Goal: Transaction & Acquisition: Purchase product/service

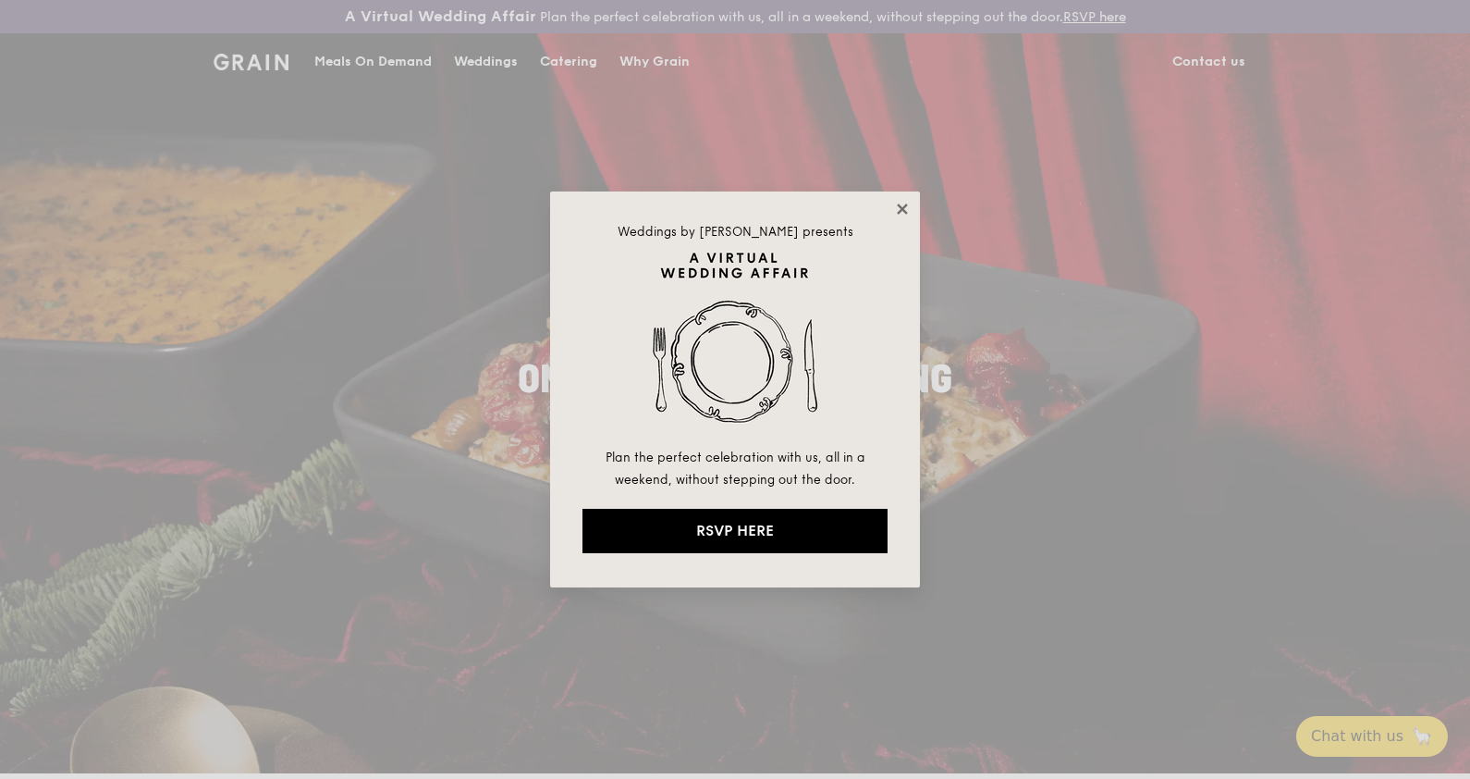
click at [906, 208] on icon at bounding box center [902, 209] width 17 height 17
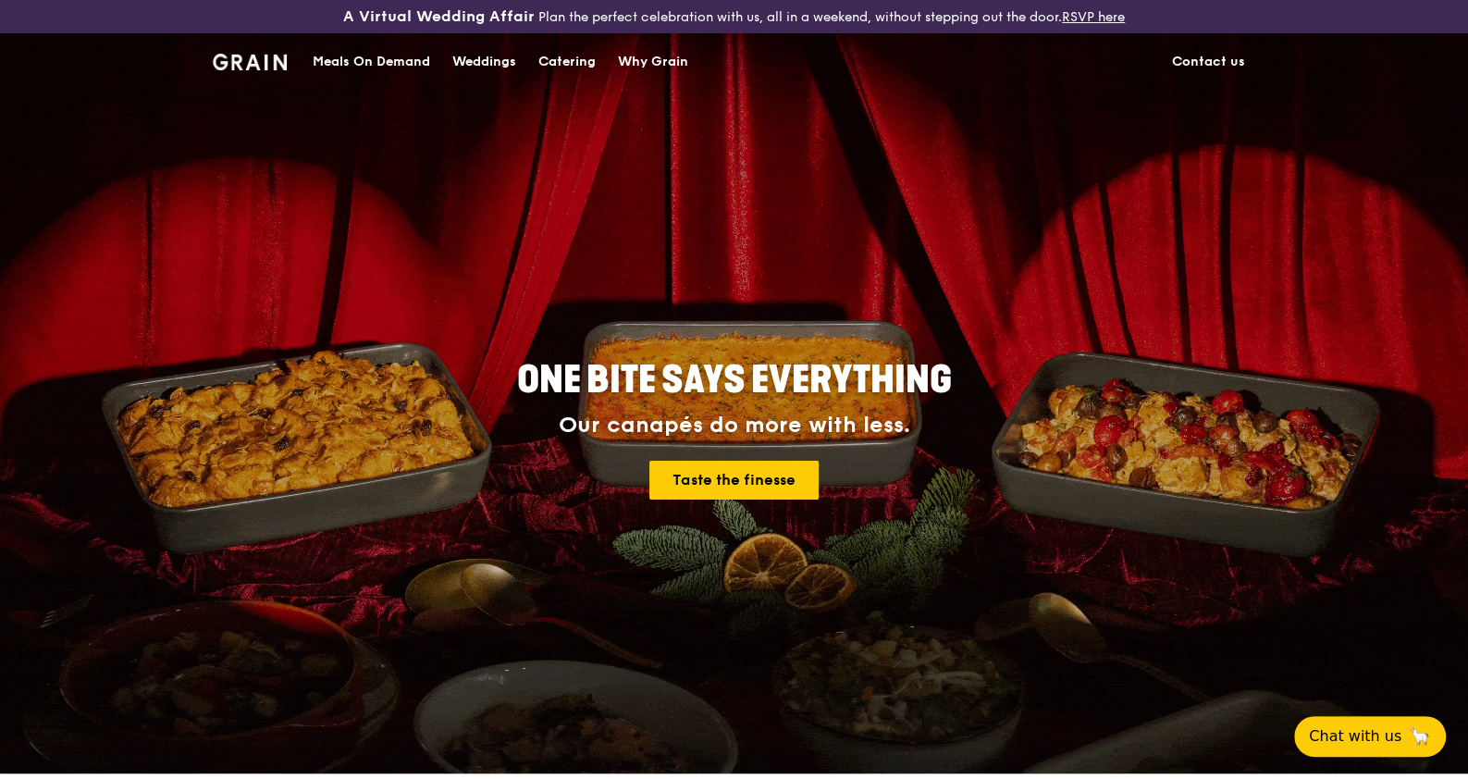
click at [259, 58] on img at bounding box center [250, 62] width 75 height 17
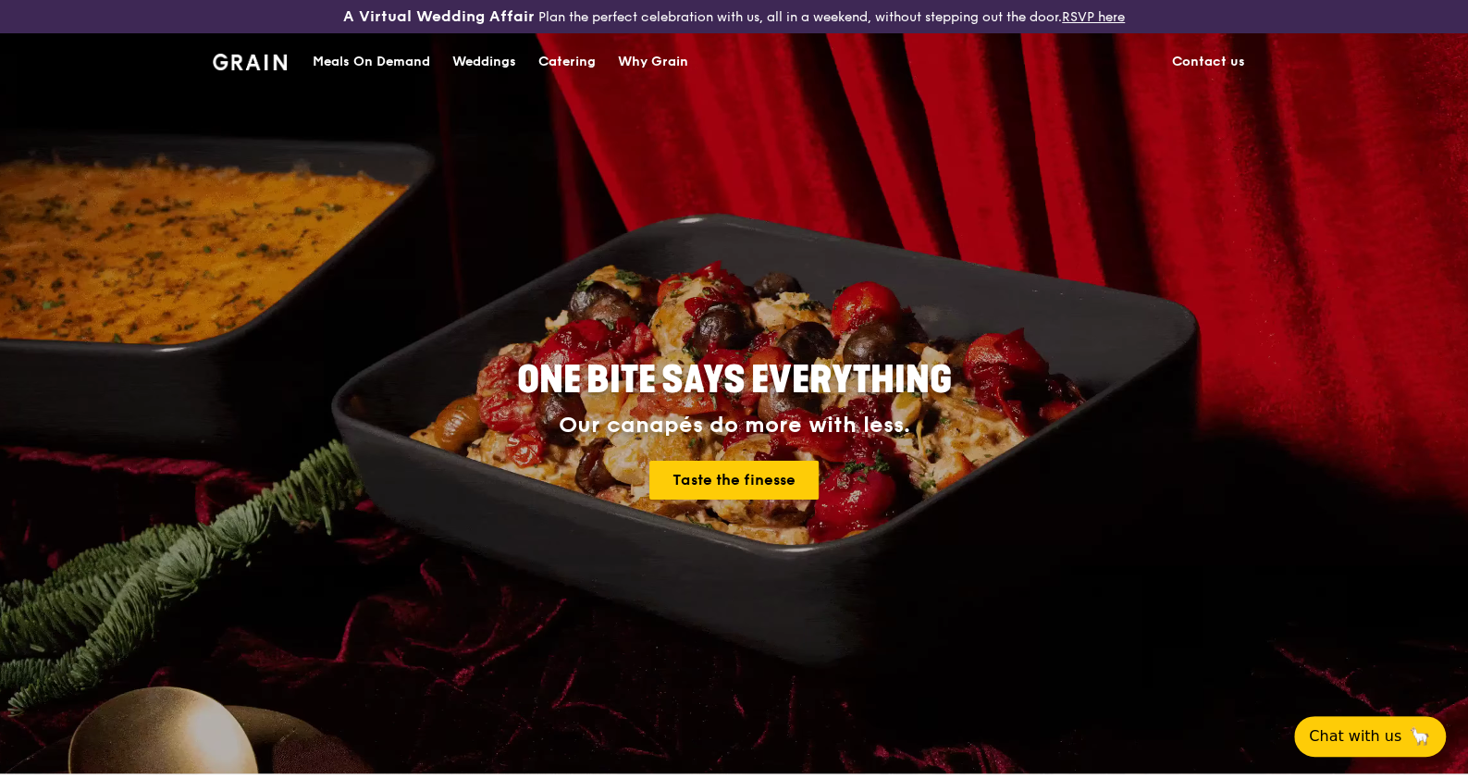
click at [337, 59] on div "Meals On Demand" at bounding box center [371, 61] width 117 height 55
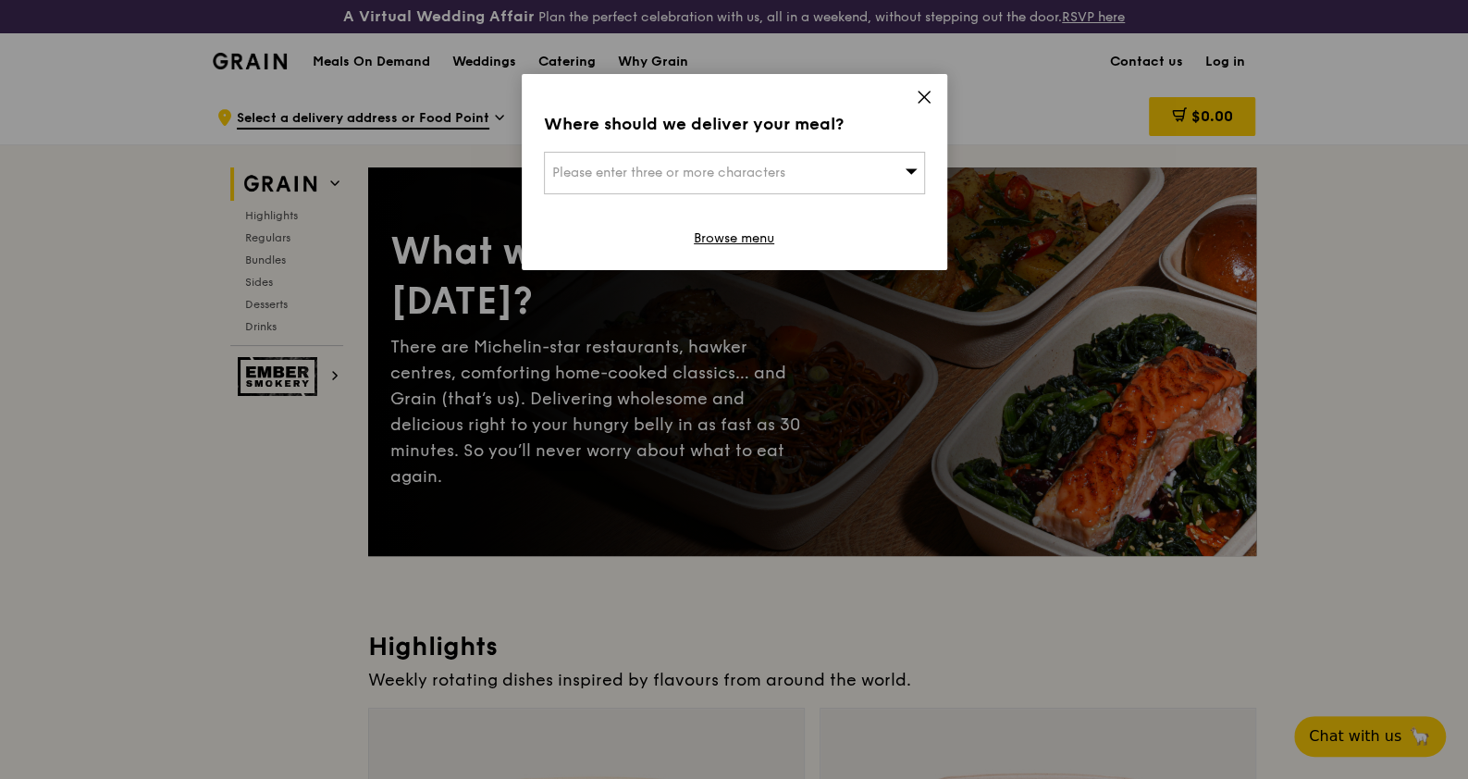
click at [735, 180] on span "Please enter three or more characters" at bounding box center [668, 173] width 233 height 16
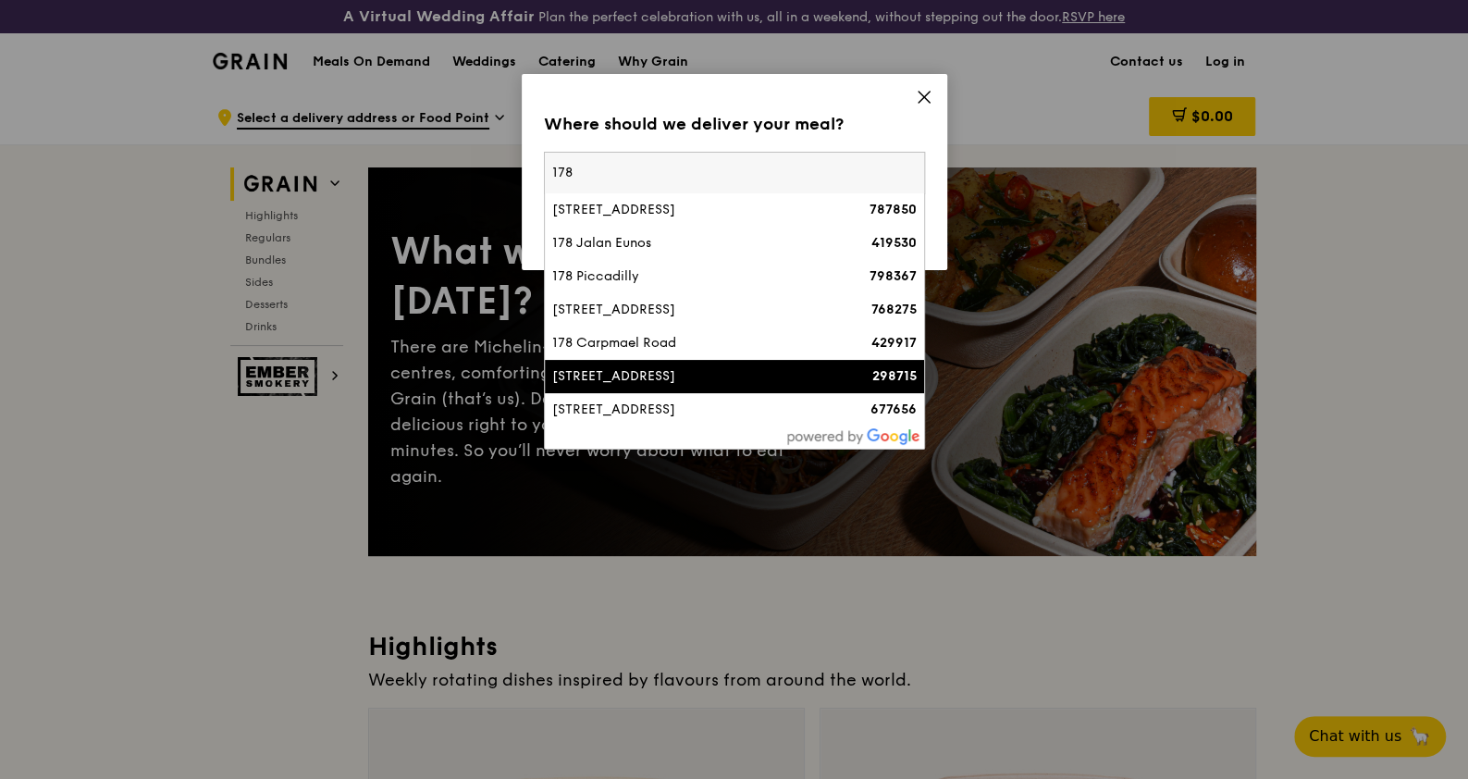
type input "178"
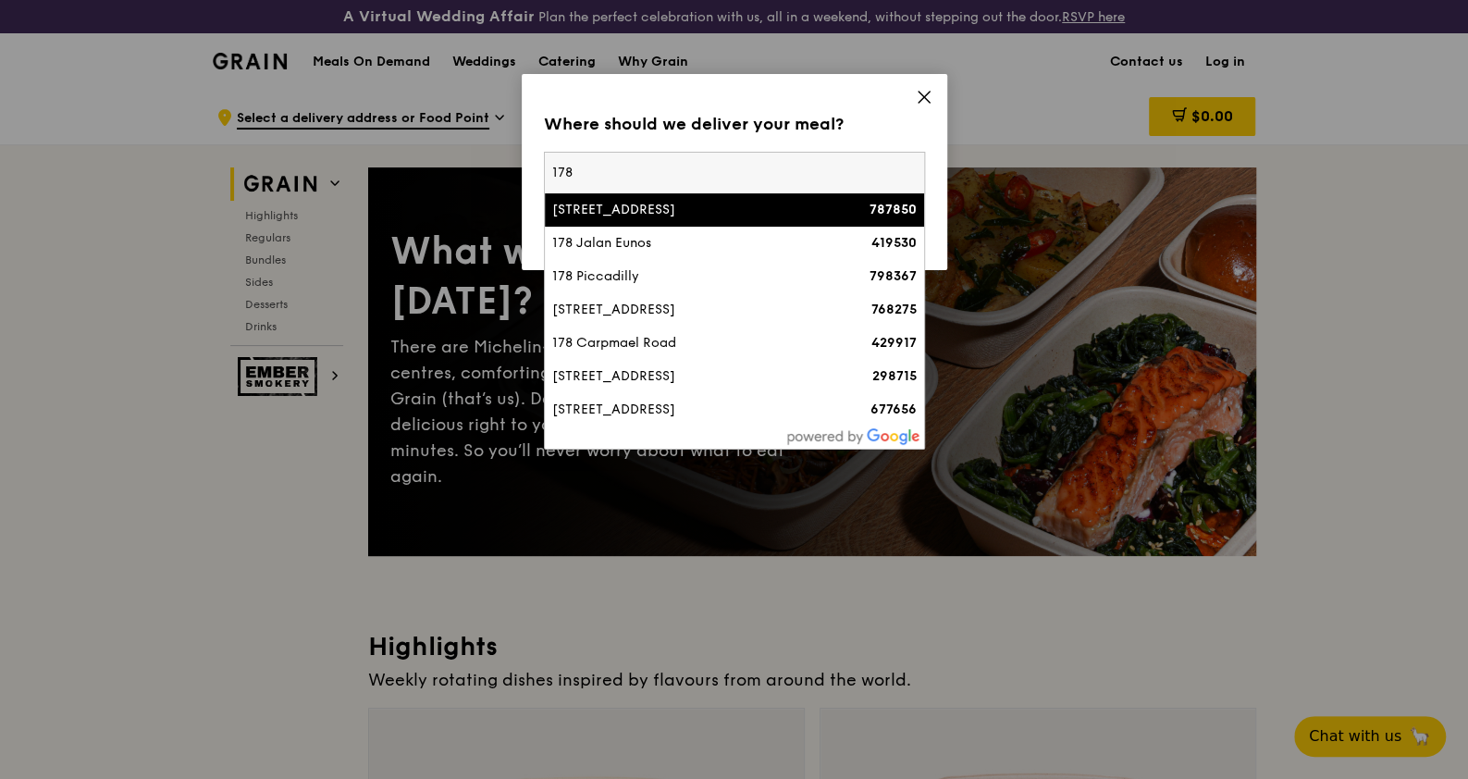
drag, startPoint x: 739, startPoint y: 176, endPoint x: 486, endPoint y: 156, distance: 254.1
click at [486, 156] on div "Where should we deliver your meal? Please enter three or more characters [STREE…" at bounding box center [734, 389] width 1468 height 779
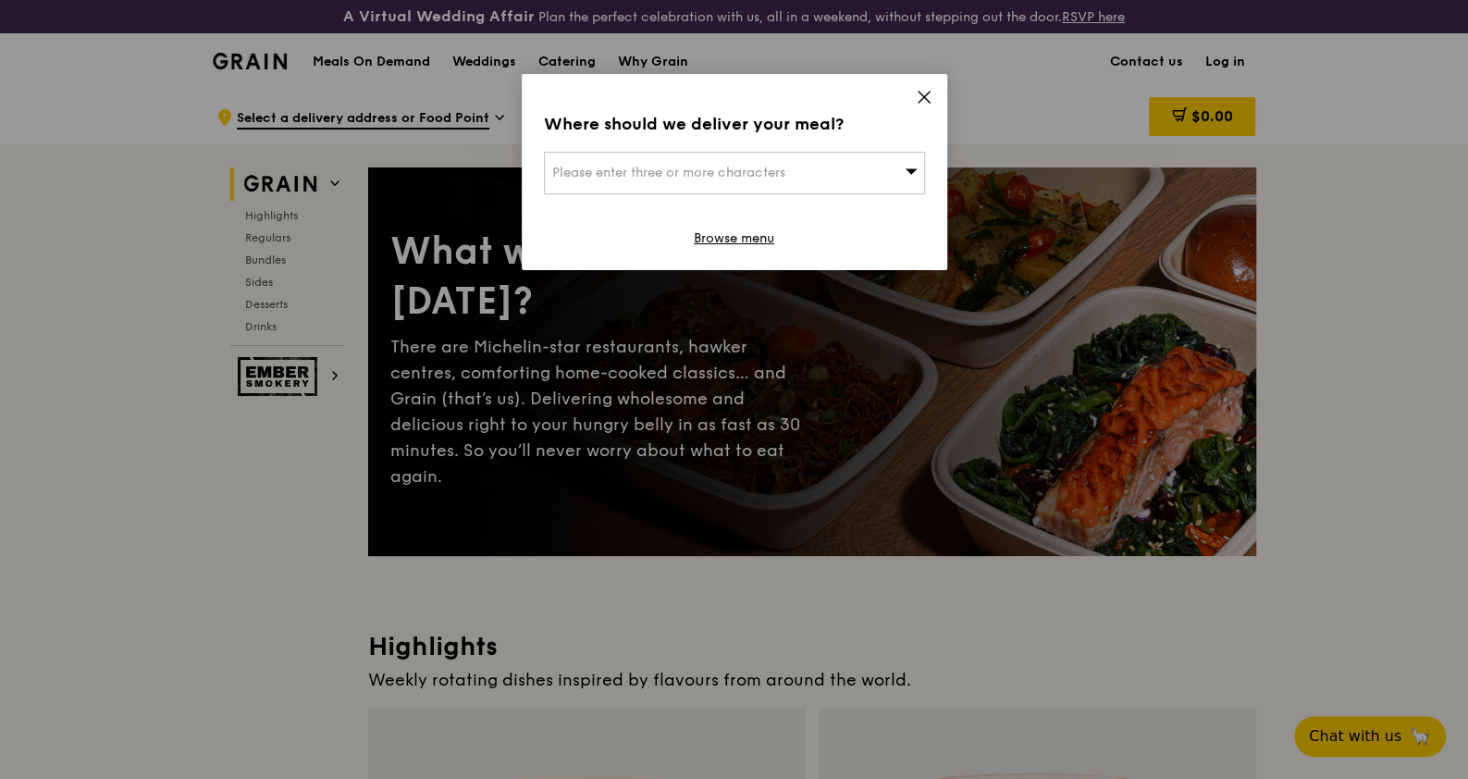
click at [633, 178] on span "Please enter three or more characters" at bounding box center [668, 173] width 233 height 16
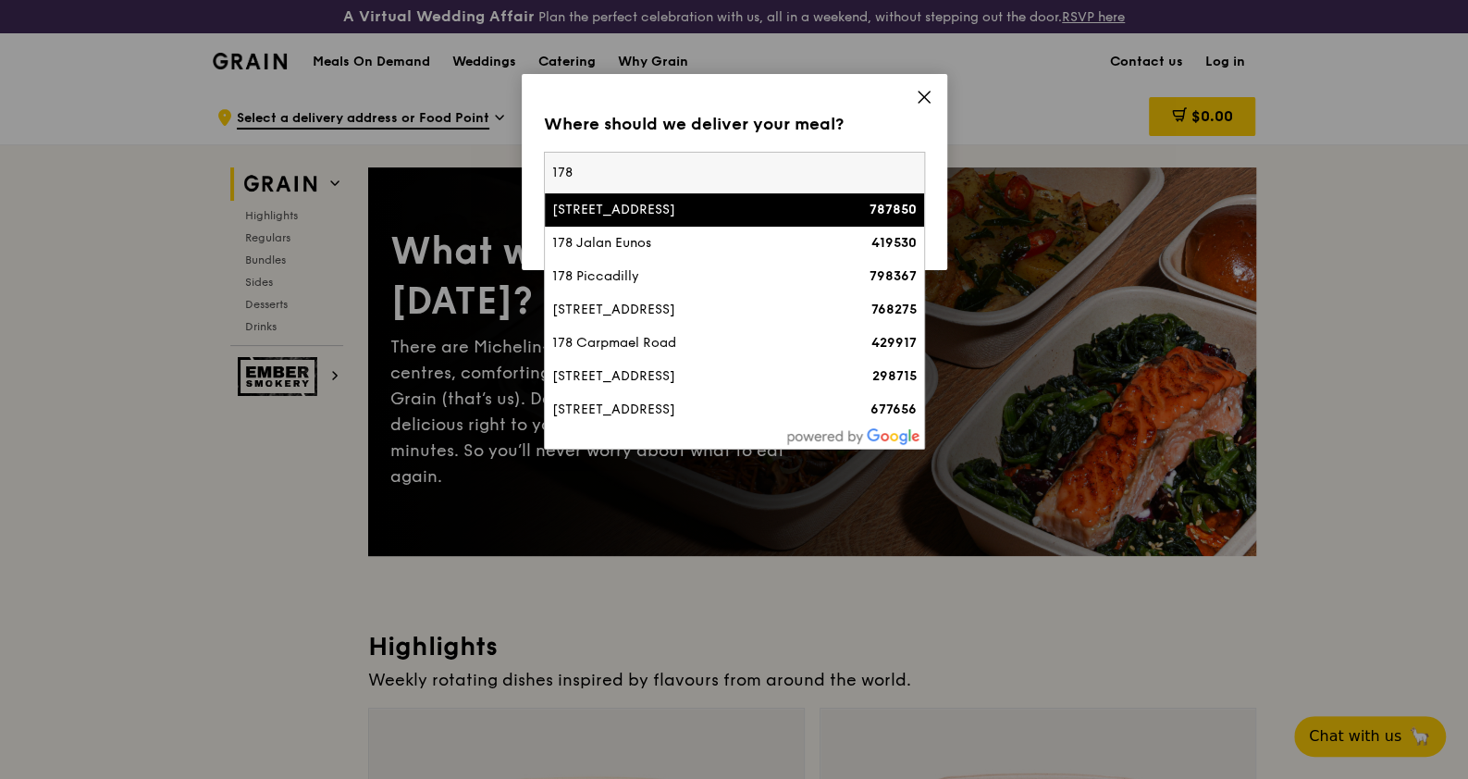
type input "178189773"
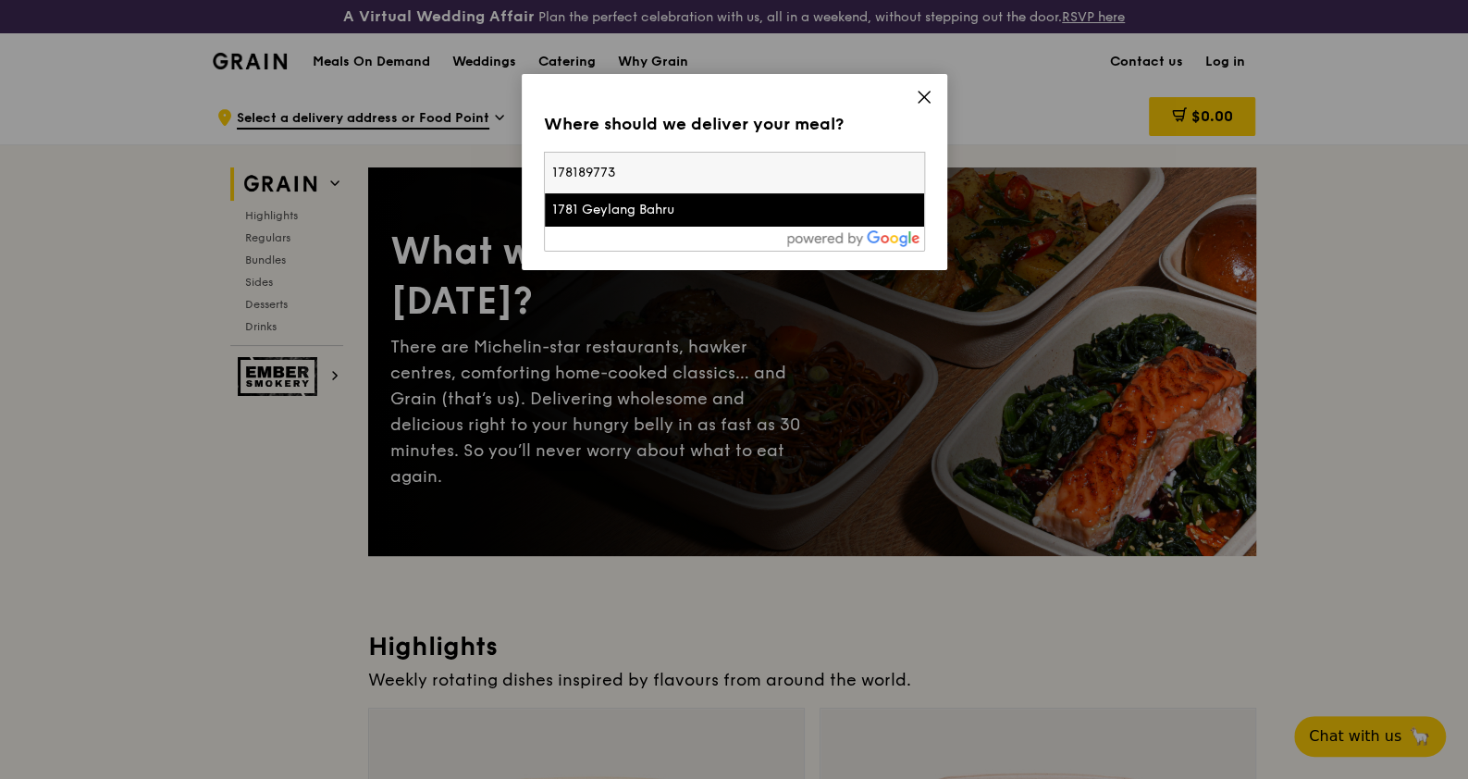
drag, startPoint x: 633, startPoint y: 178, endPoint x: 520, endPoint y: 166, distance: 114.4
click at [520, 166] on div "Where should we deliver your meal? Please enter three or more characters 178189…" at bounding box center [734, 389] width 1468 height 779
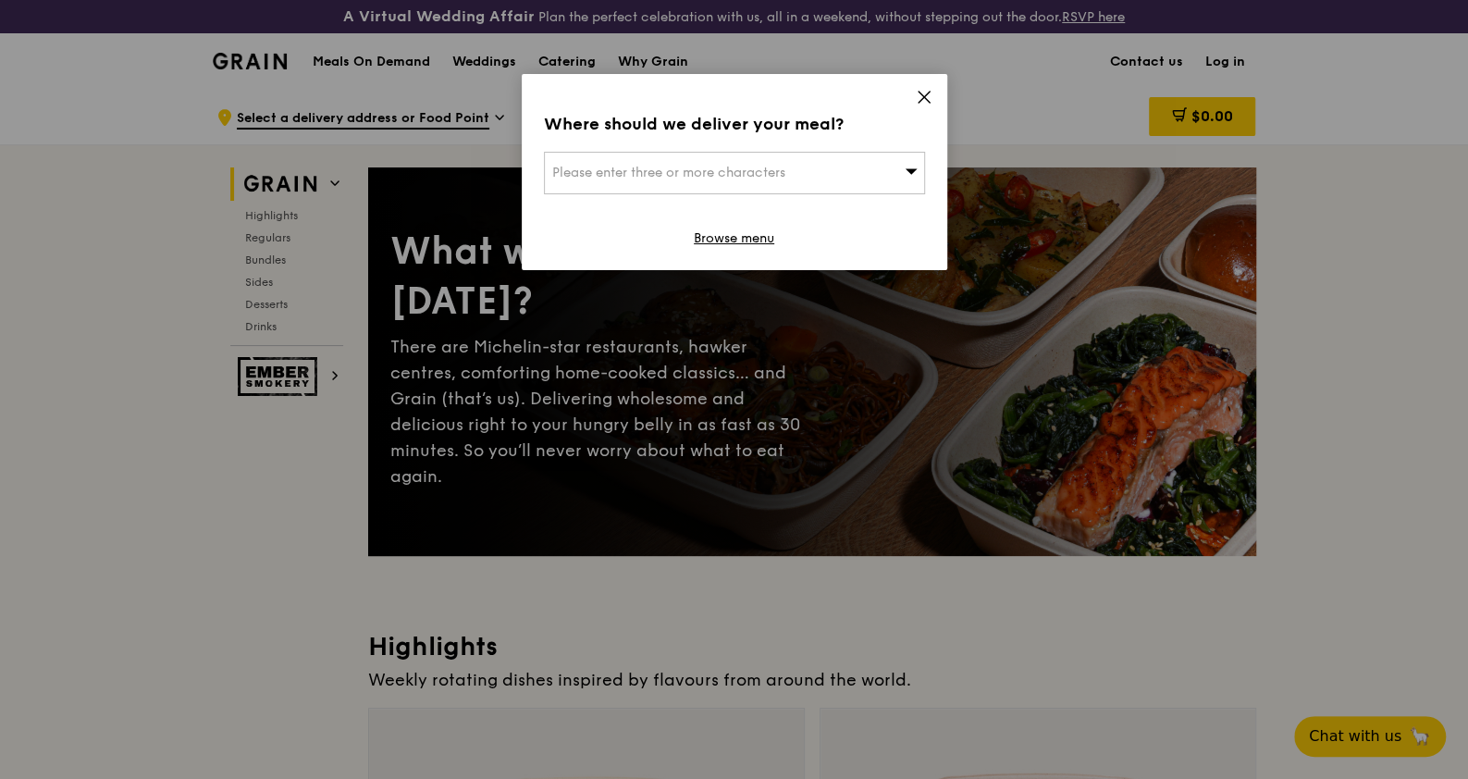
click at [745, 166] on span "Please enter three or more characters" at bounding box center [668, 173] width 233 height 16
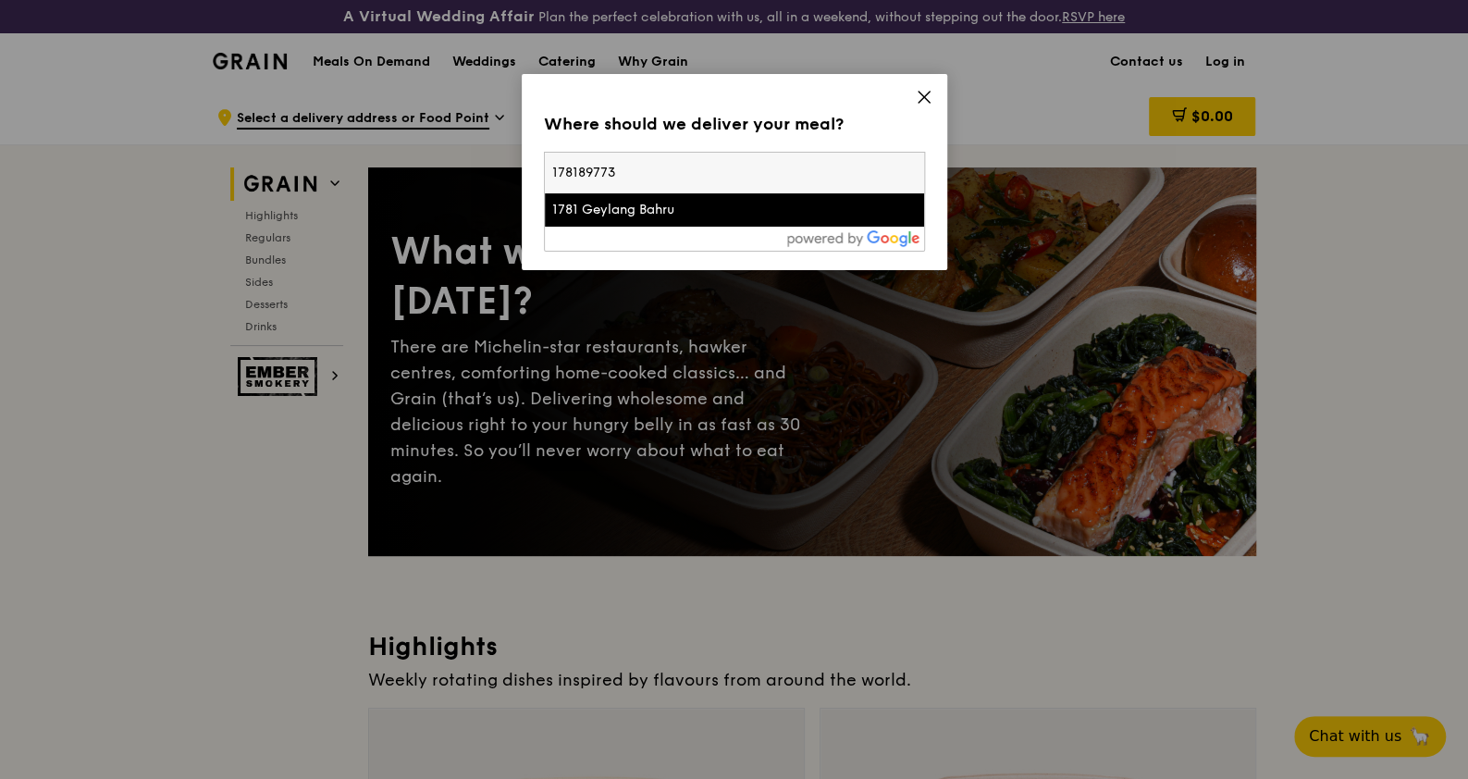
type input "178189773189773"
drag, startPoint x: 690, startPoint y: 175, endPoint x: 508, endPoint y: 174, distance: 182.2
click at [508, 174] on div "Where should we deliver your meal? Please enter three or more characters 178189…" at bounding box center [734, 389] width 1468 height 779
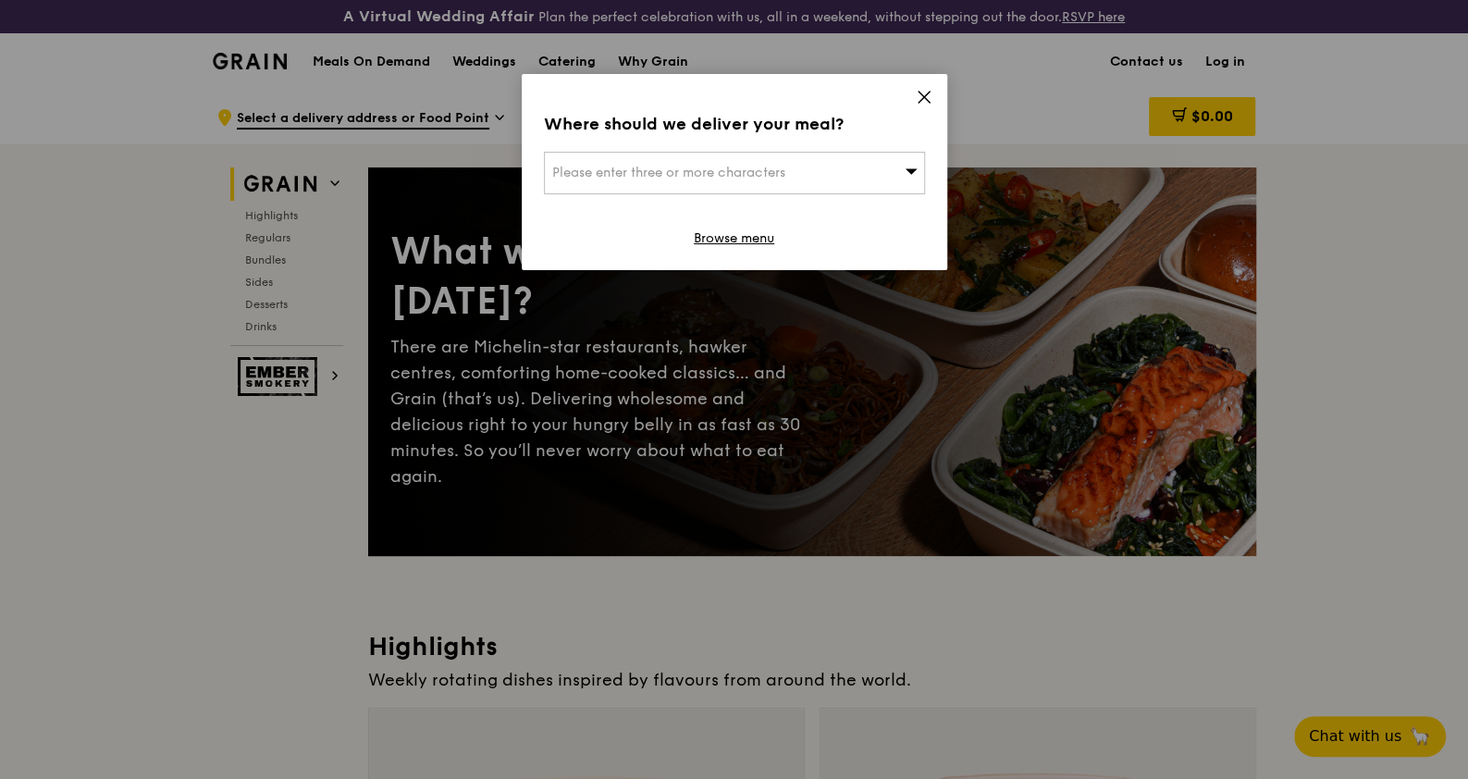
click at [562, 170] on span "Please enter three or more characters" at bounding box center [668, 173] width 233 height 16
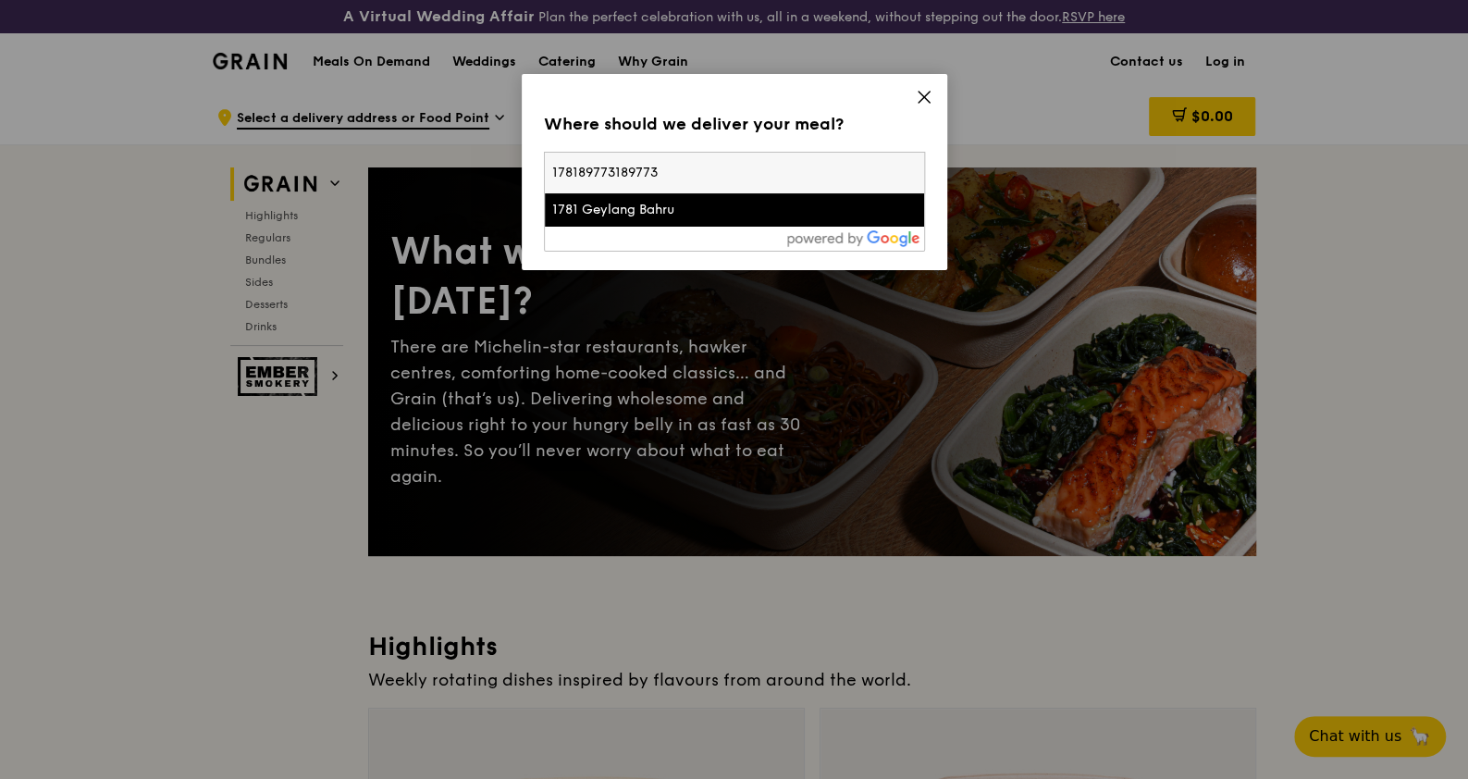
drag, startPoint x: 698, startPoint y: 178, endPoint x: 687, endPoint y: 181, distance: 11.4
click at [687, 181] on input "178189773189773" at bounding box center [734, 173] width 379 height 41
click at [621, 172] on input "178189773189773" at bounding box center [734, 173] width 379 height 41
drag, startPoint x: 571, startPoint y: 172, endPoint x: 523, endPoint y: 173, distance: 47.2
click at [523, 173] on div "Where should we deliver your meal? Please enter three or more characters 178189…" at bounding box center [734, 172] width 425 height 196
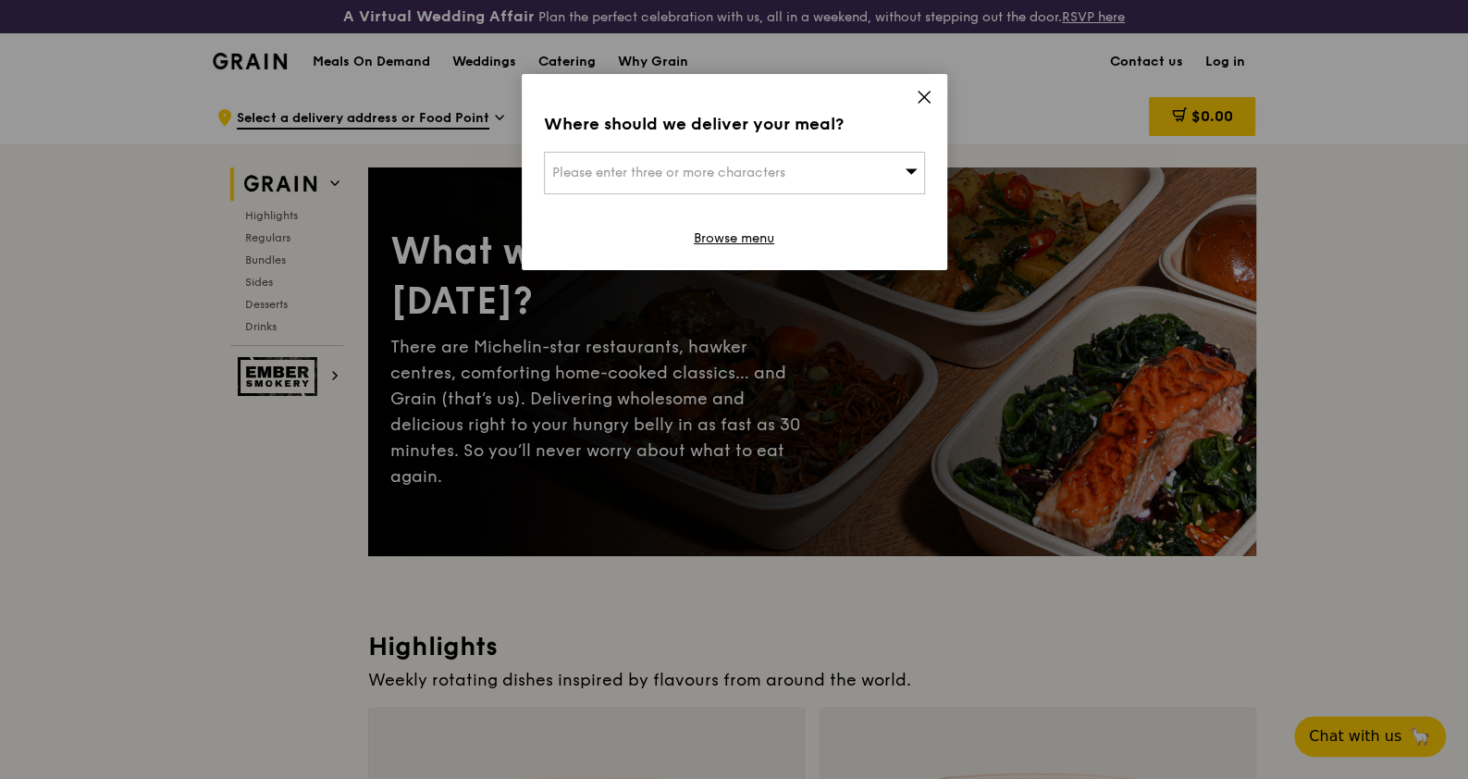
click at [591, 166] on span "Please enter three or more characters" at bounding box center [668, 173] width 233 height 16
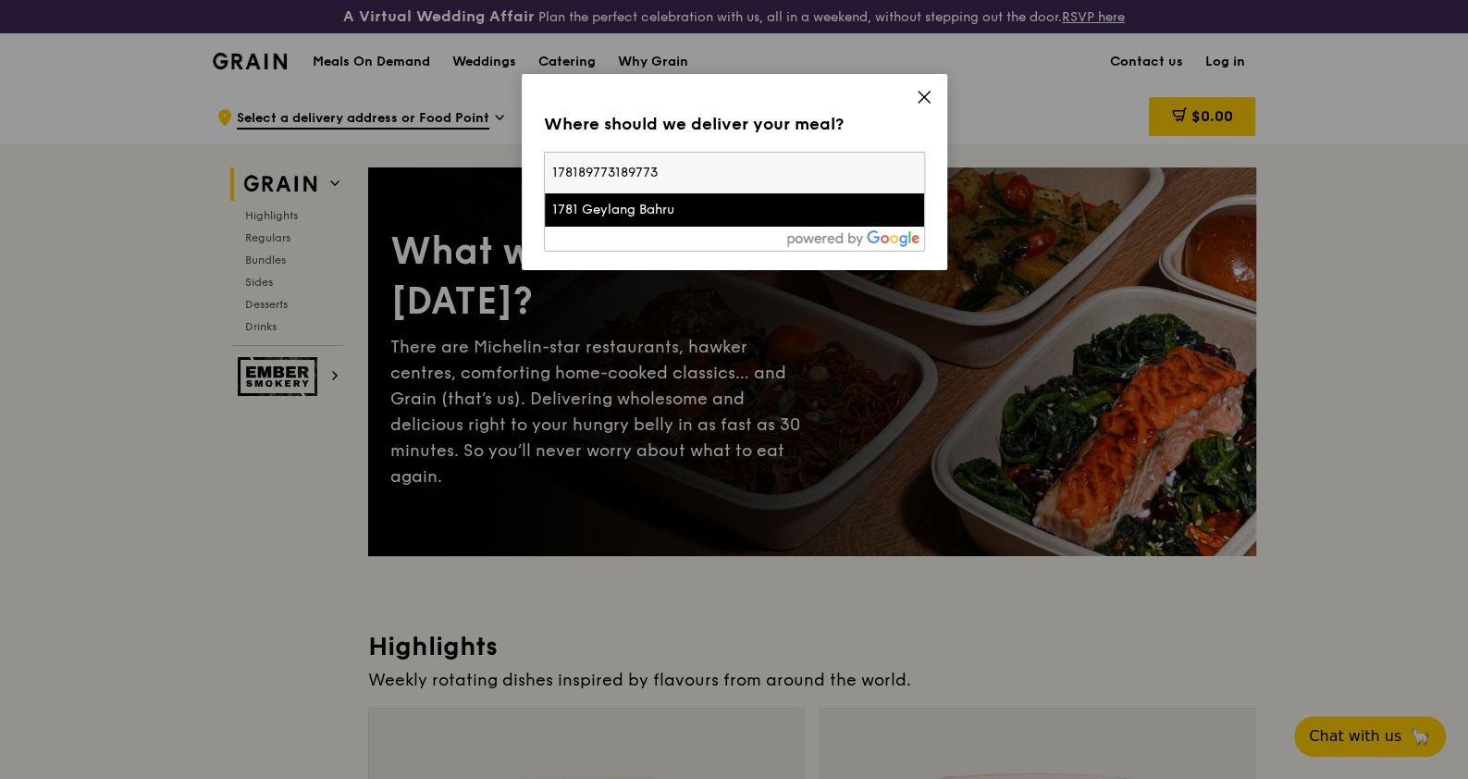
click at [904, 172] on input "178189773189773" at bounding box center [734, 173] width 379 height 41
type input "189773"
click at [793, 213] on div "128 Beach Road" at bounding box center [689, 210] width 274 height 18
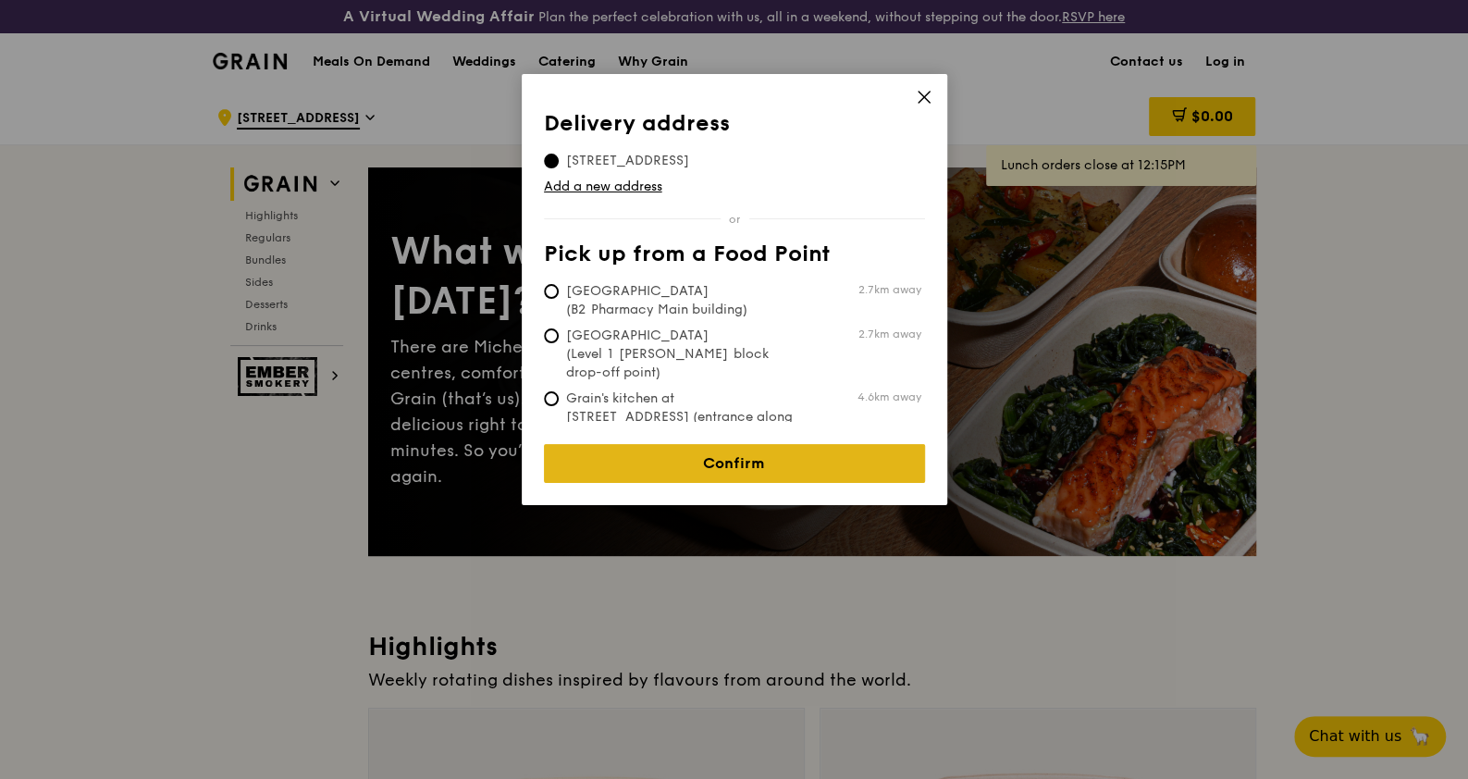
click at [663, 444] on link "Confirm" at bounding box center [734, 463] width 381 height 39
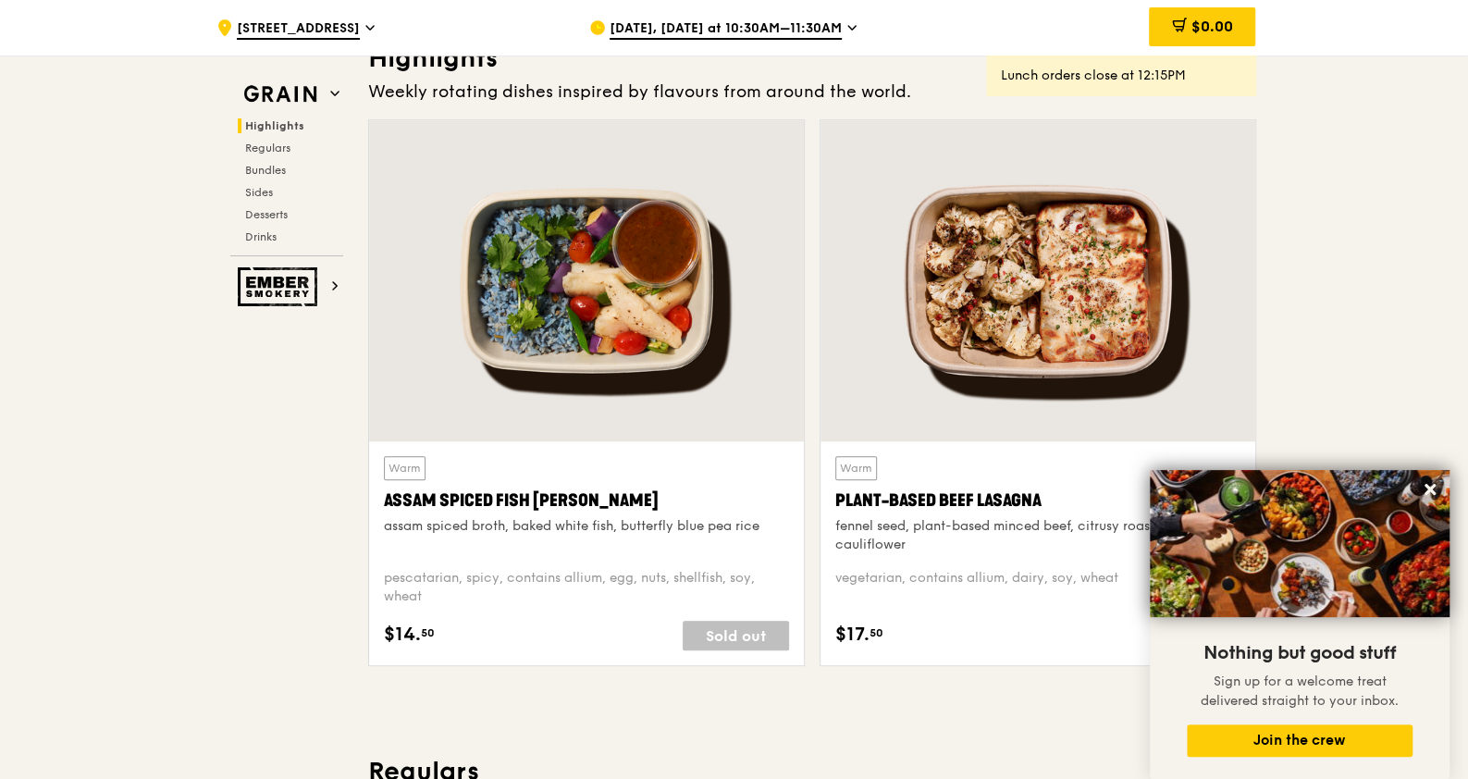
scroll to position [578, 0]
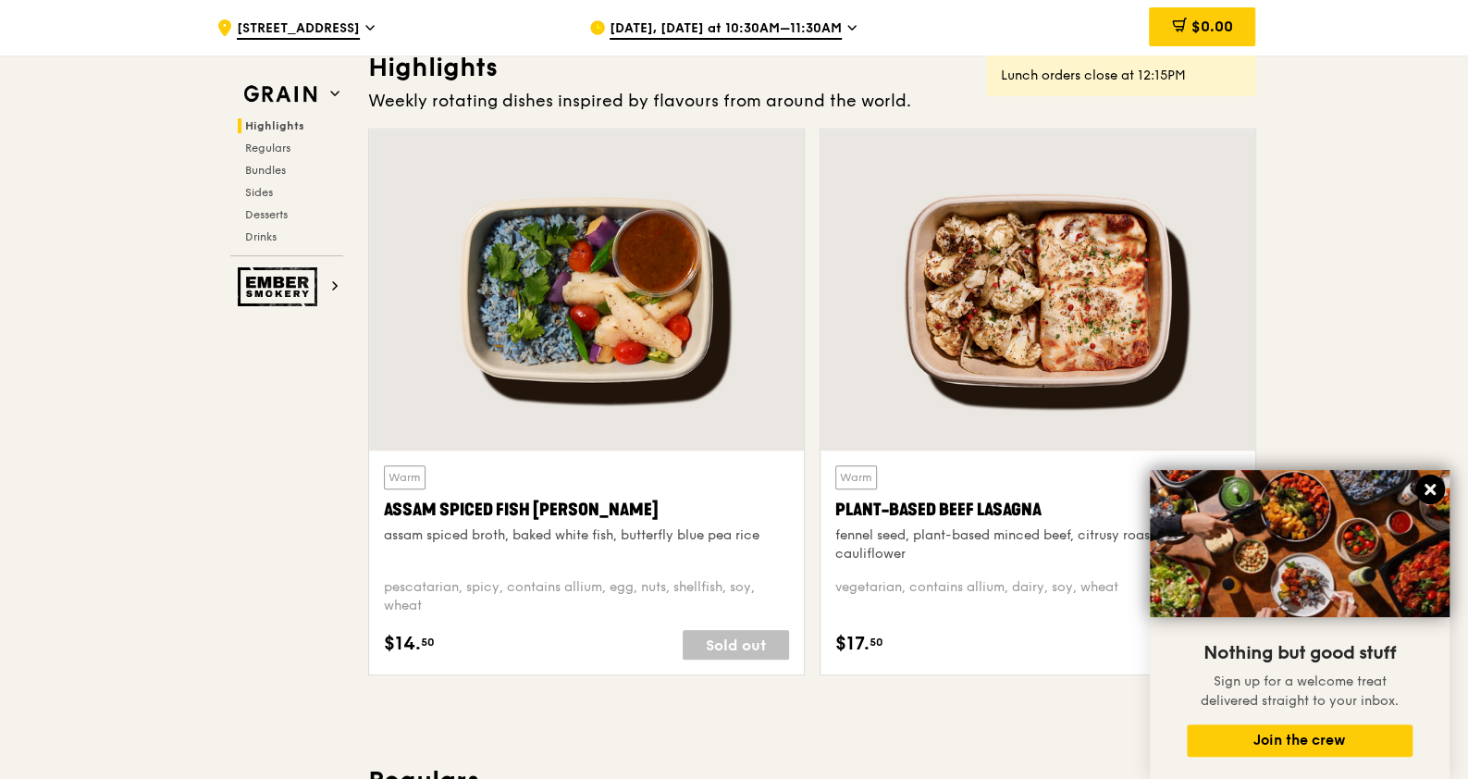
click at [1422, 488] on icon at bounding box center [1429, 489] width 17 height 17
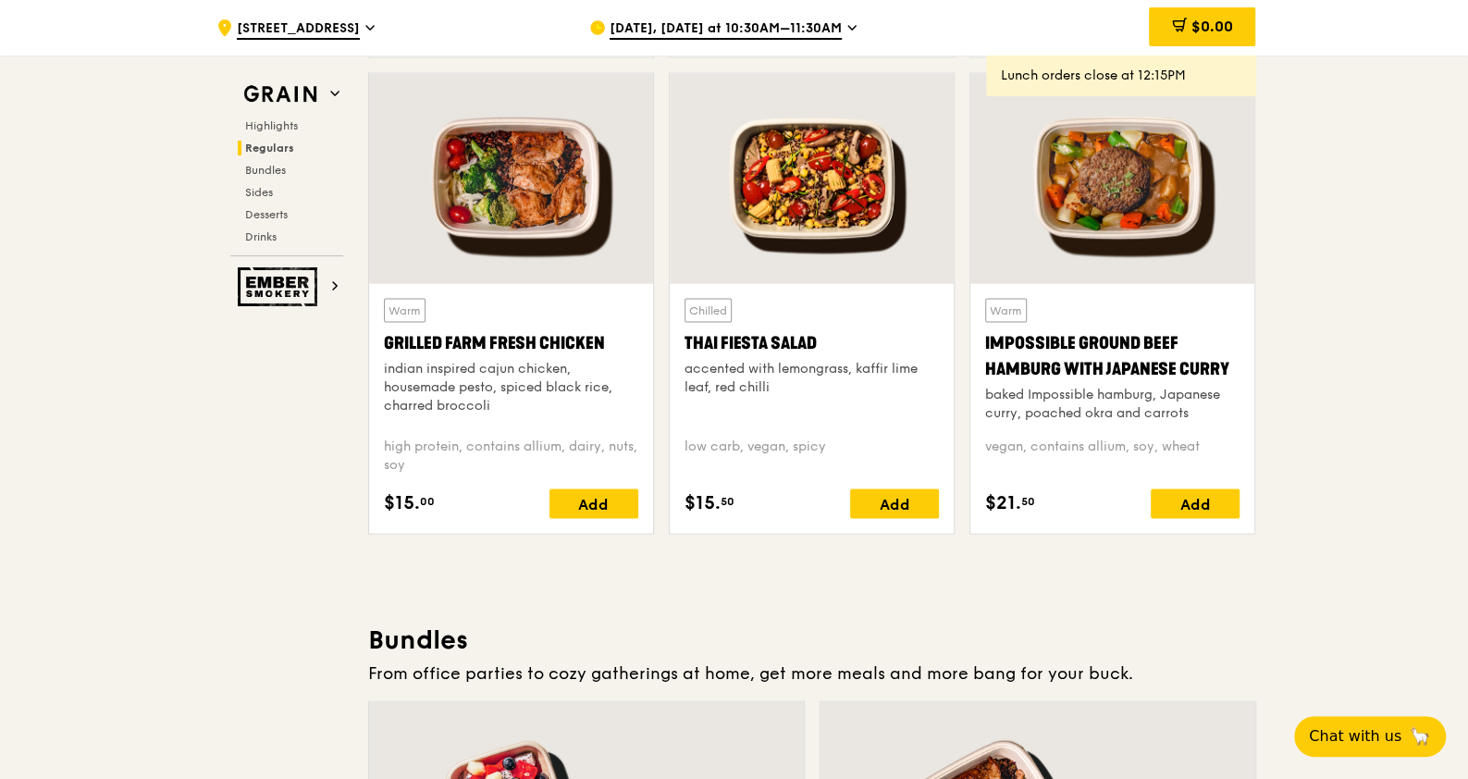
scroll to position [2178, 0]
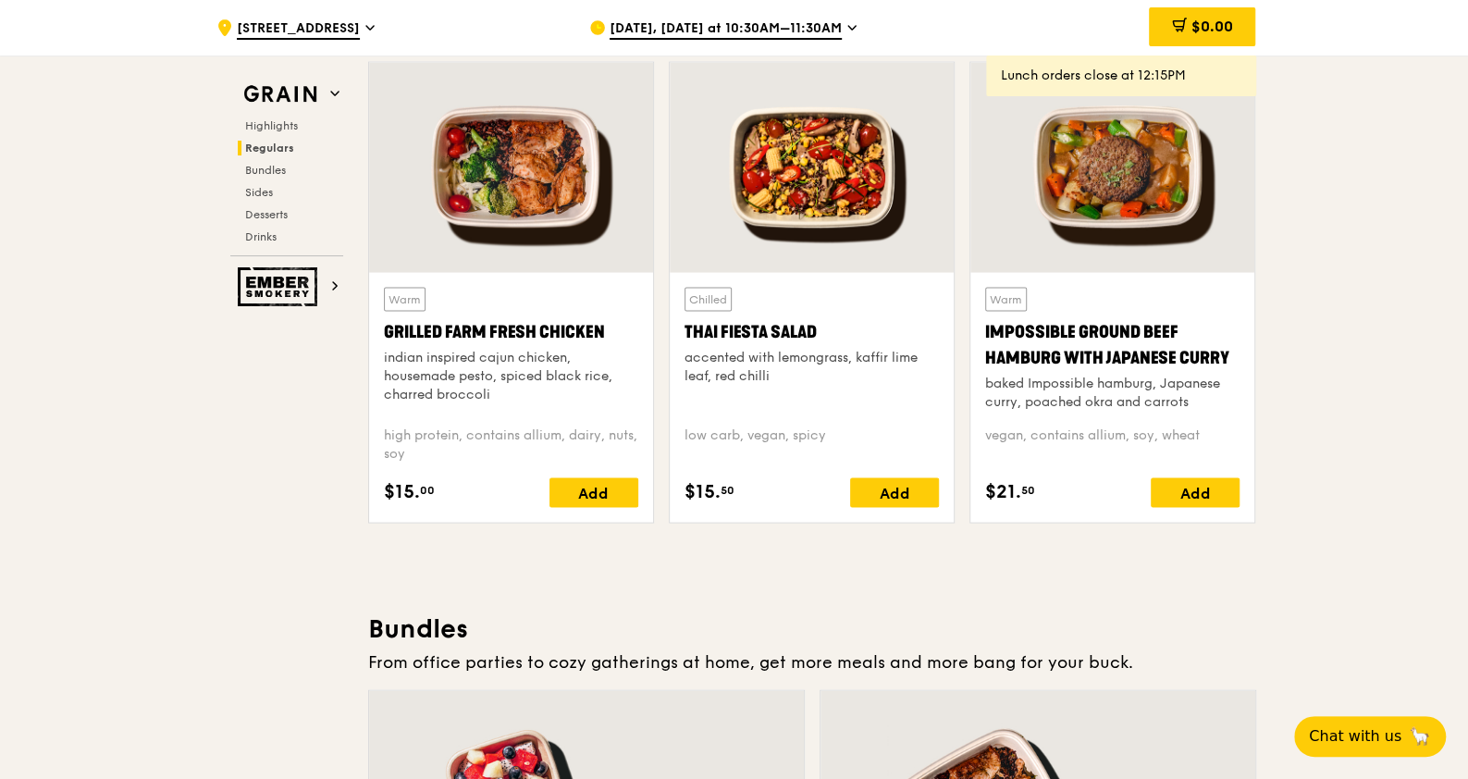
click at [570, 227] on div at bounding box center [511, 167] width 284 height 210
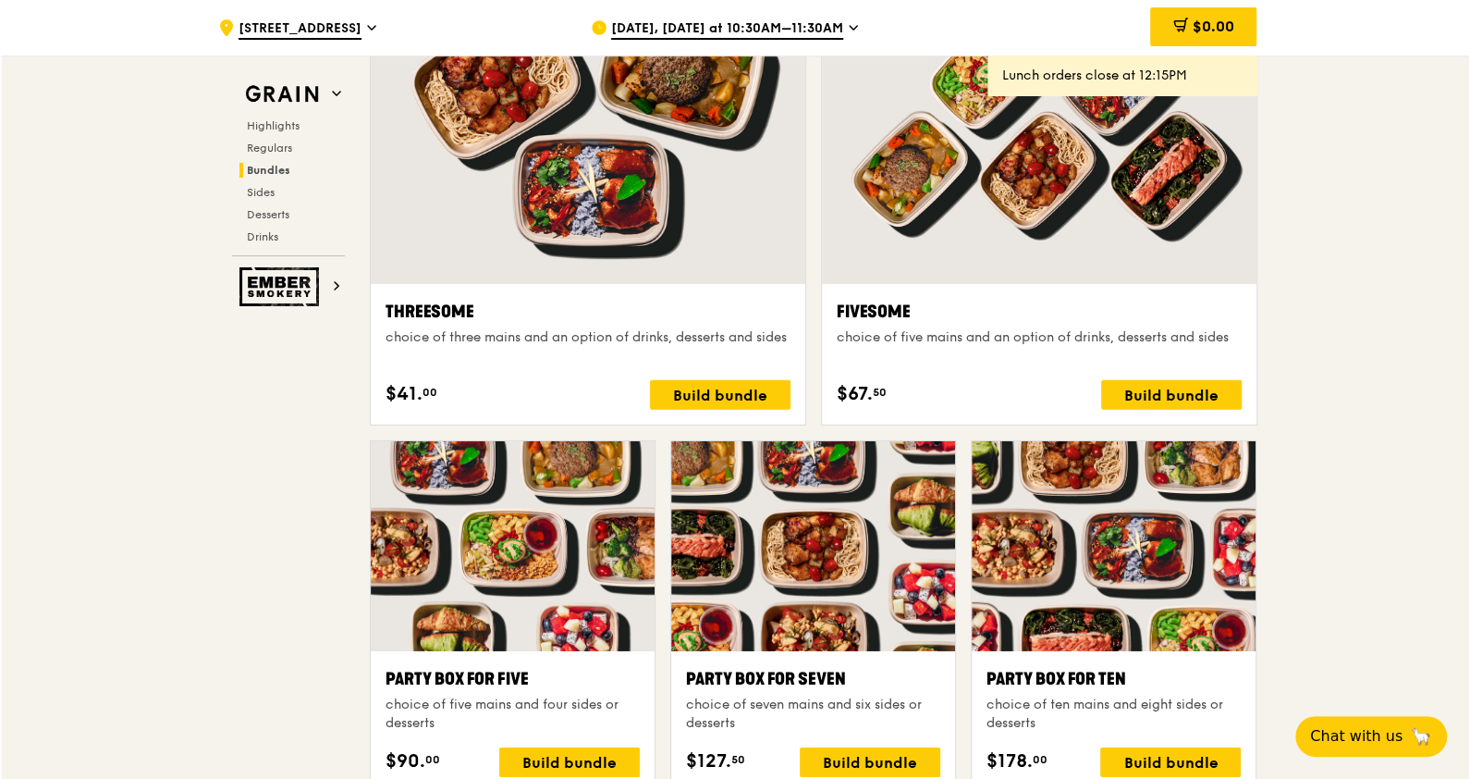
scroll to position [3217, 0]
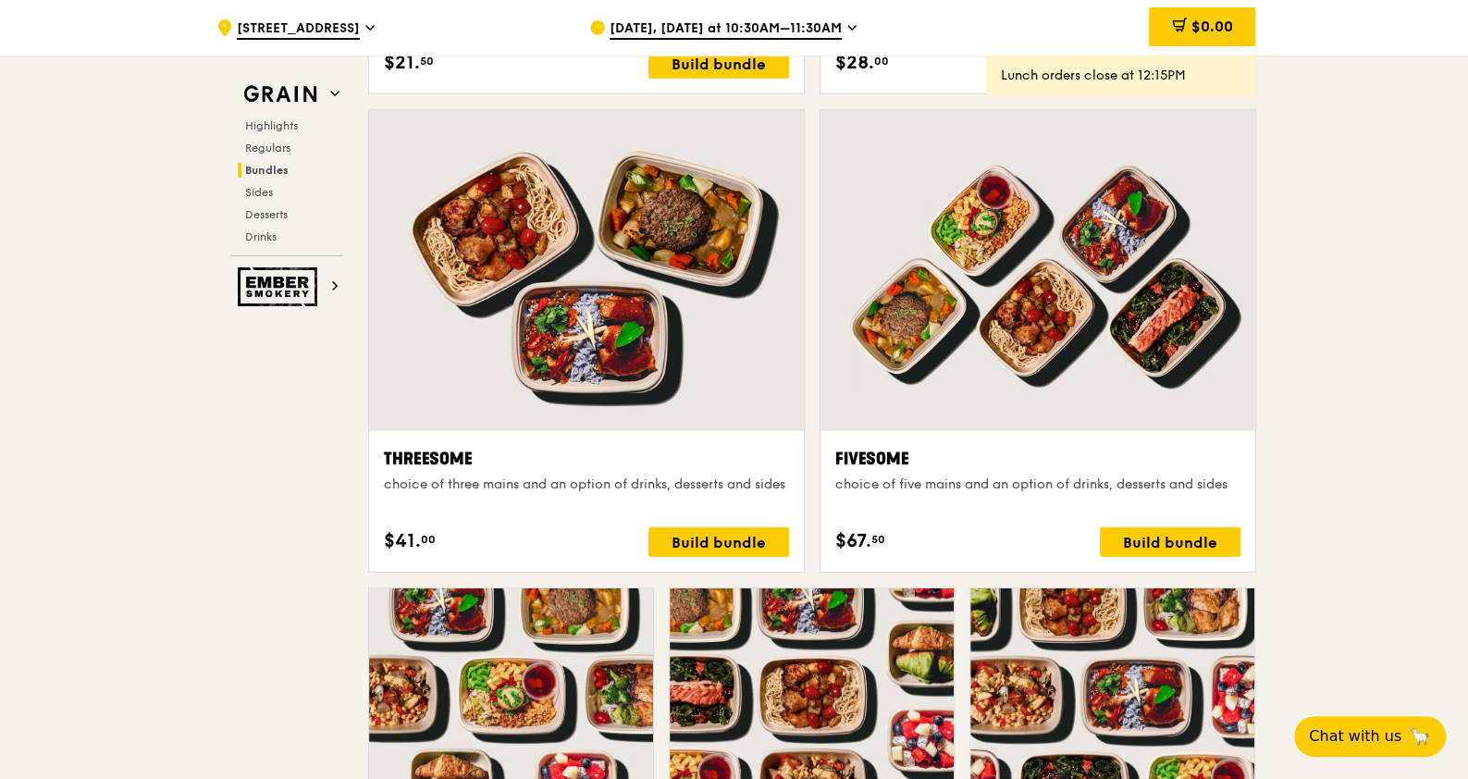
click at [1073, 424] on div at bounding box center [1037, 270] width 435 height 321
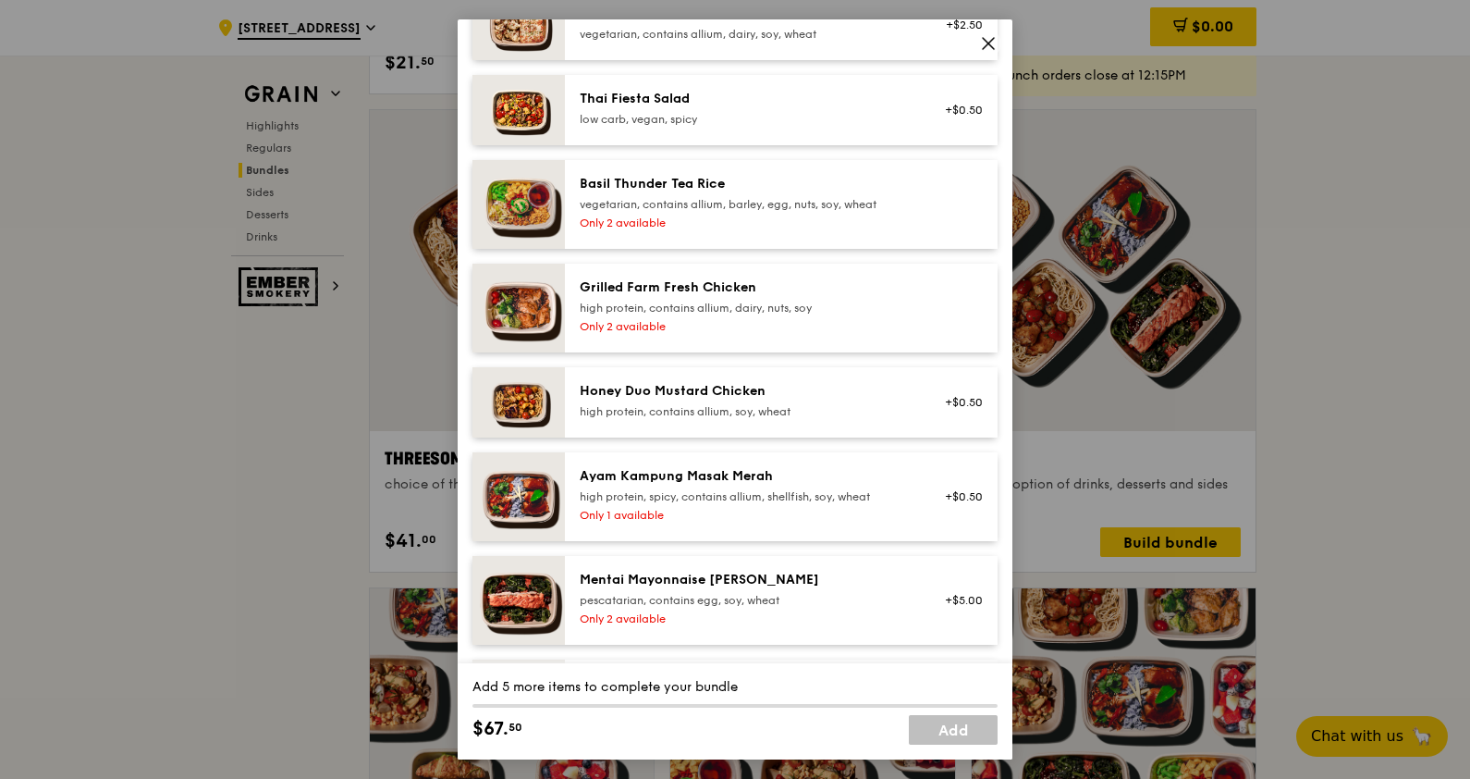
scroll to position [461, 0]
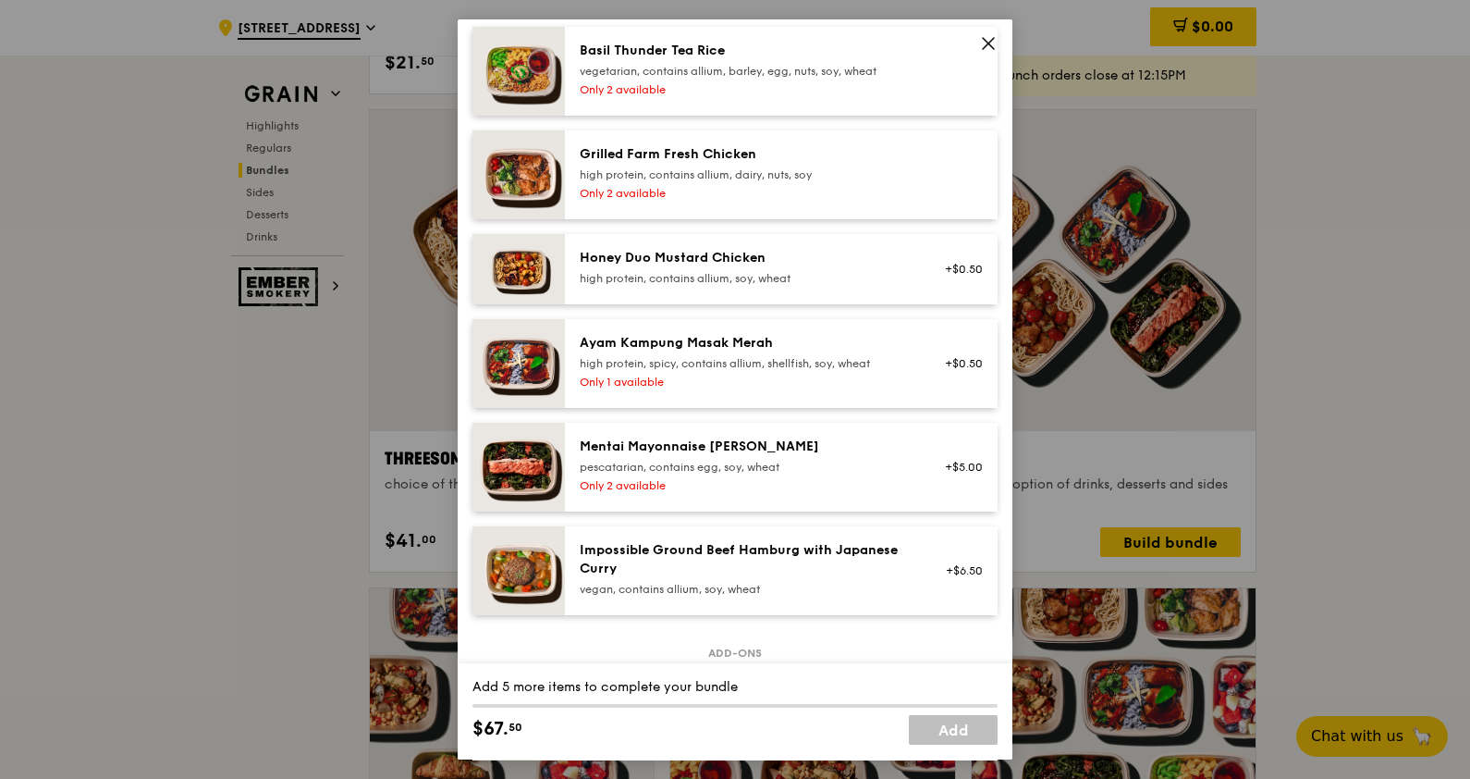
click at [765, 176] on div "high protein, contains allium, dairy, nuts, soy" at bounding box center [746, 174] width 332 height 15
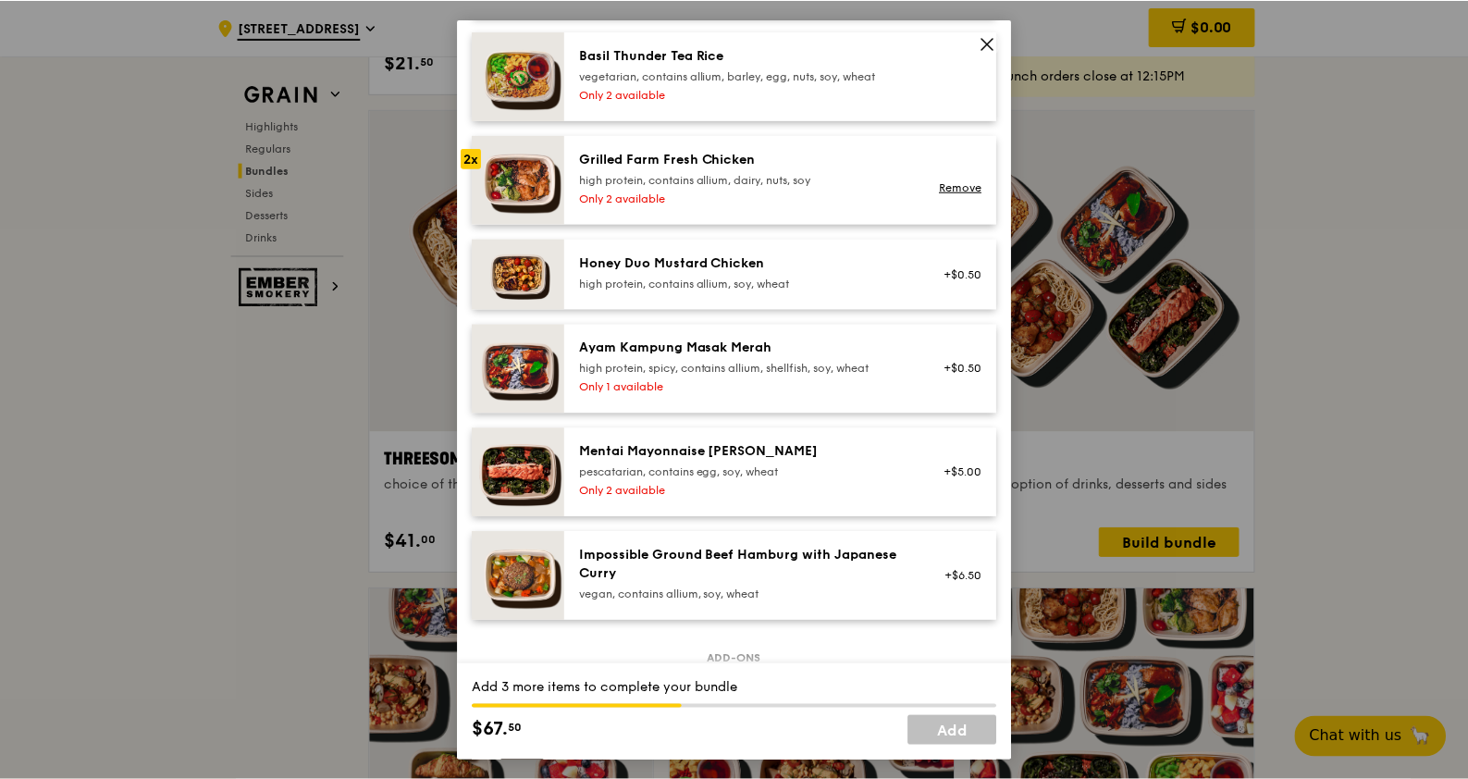
scroll to position [578, 0]
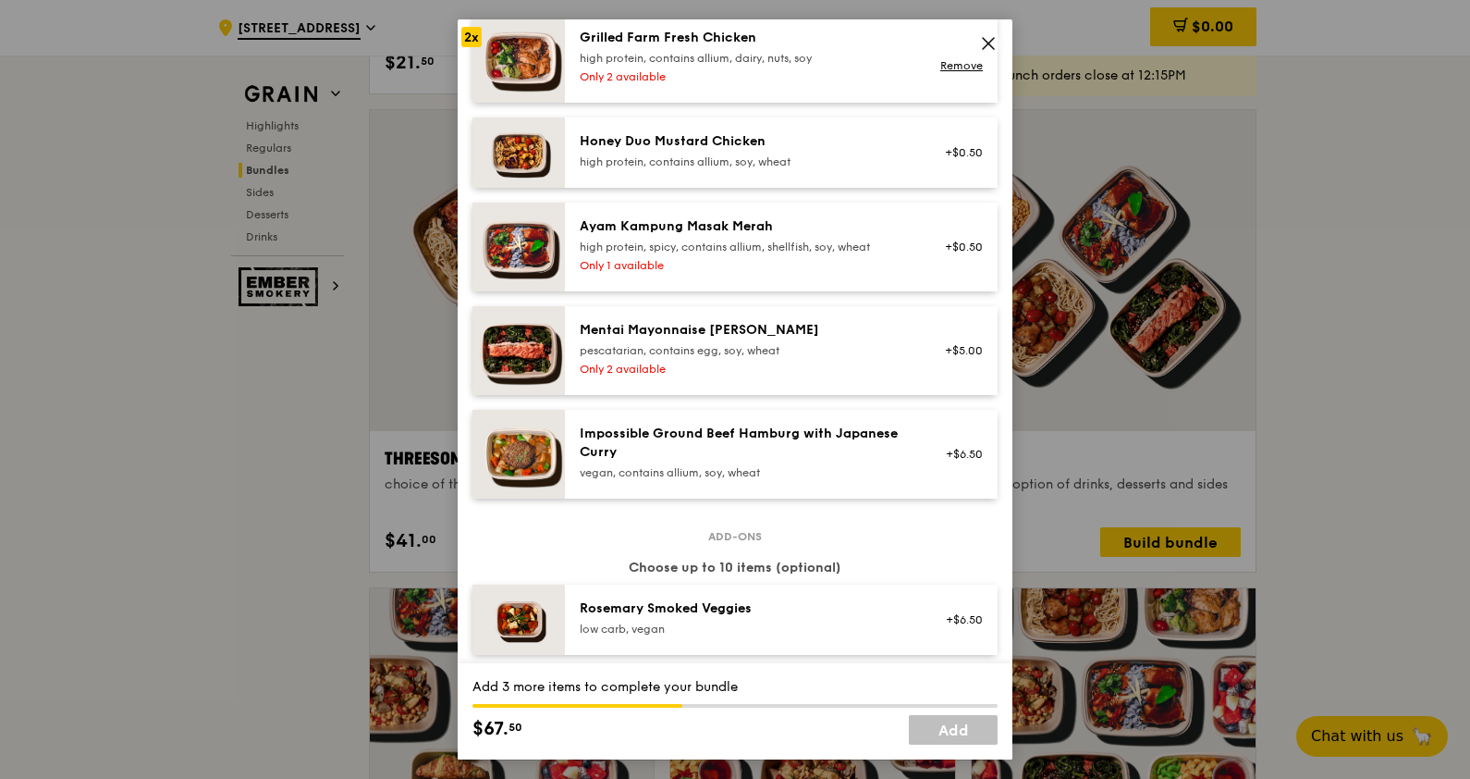
click at [990, 49] on icon at bounding box center [988, 43] width 17 height 17
